Goal: Find specific page/section: Find specific page/section

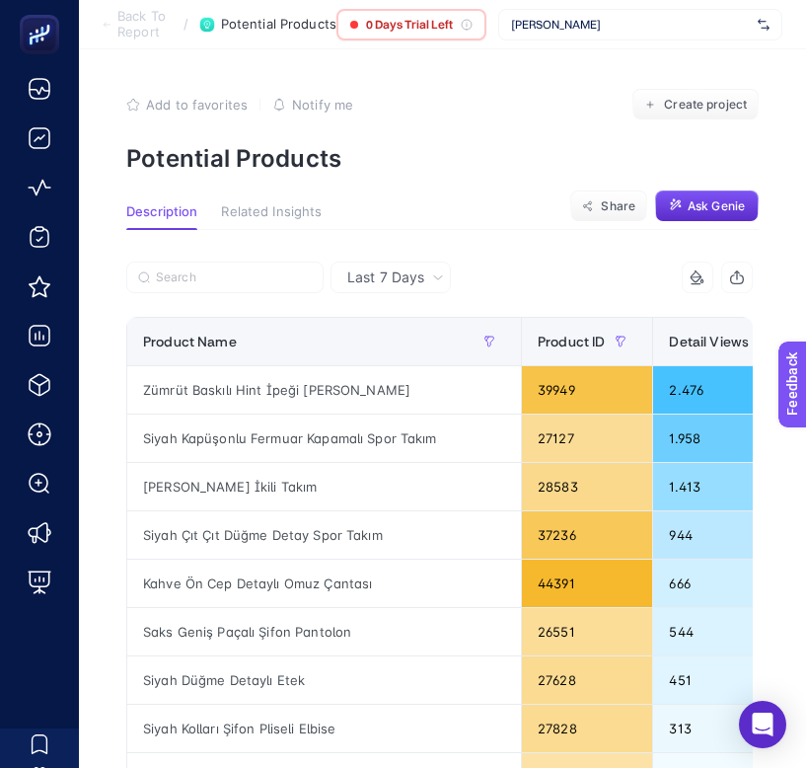
click at [618, 41] on section "Back To Report / Potential Products 0 Days Trial Left Tommy Hilfiger" at bounding box center [442, 24] width 727 height 49
click at [590, 30] on span "Tommy Hilfiger" at bounding box center [630, 25] width 239 height 16
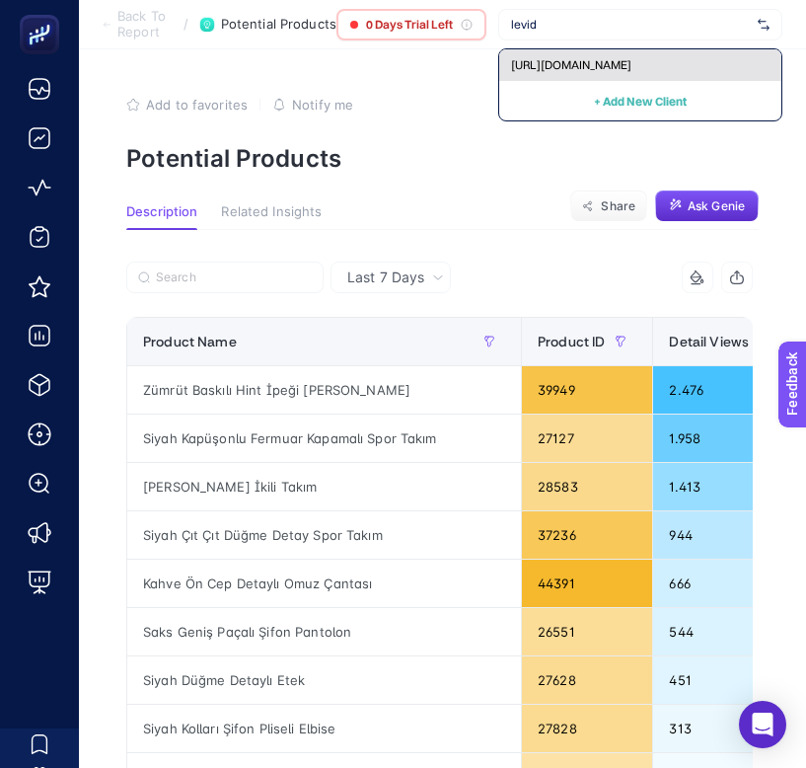
type input "levid"
click at [569, 53] on div "[URL][DOMAIN_NAME]" at bounding box center [640, 65] width 282 height 32
